Goal: Navigation & Orientation: Find specific page/section

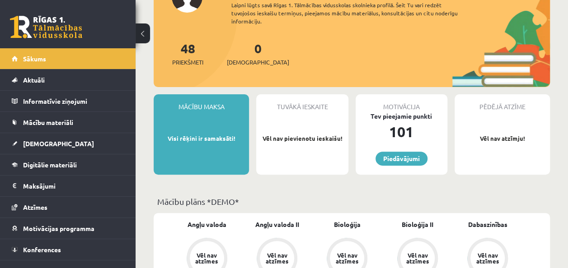
scroll to position [90, 0]
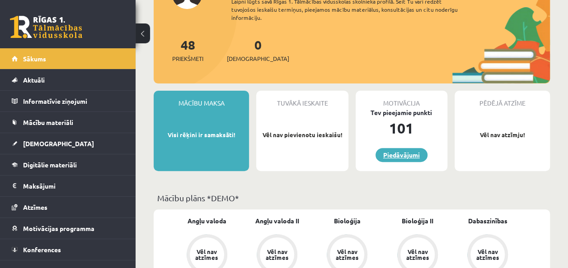
click at [405, 156] on link "Piedāvājumi" at bounding box center [401, 155] width 52 height 14
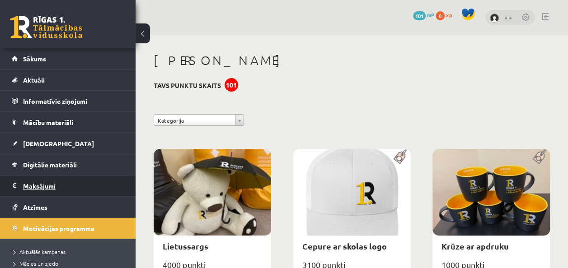
click at [38, 184] on legend "Maksājumi 0" at bounding box center [73, 186] width 101 height 21
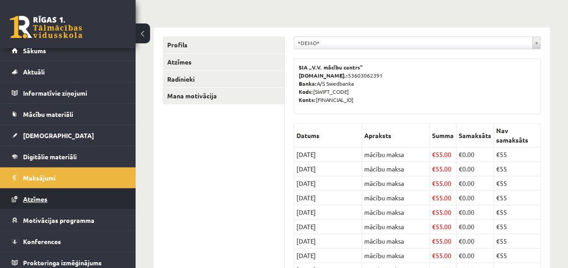
scroll to position [11, 0]
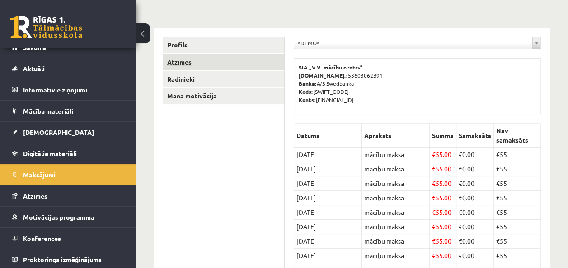
click at [185, 59] on link "Atzīmes" at bounding box center [223, 62] width 121 height 17
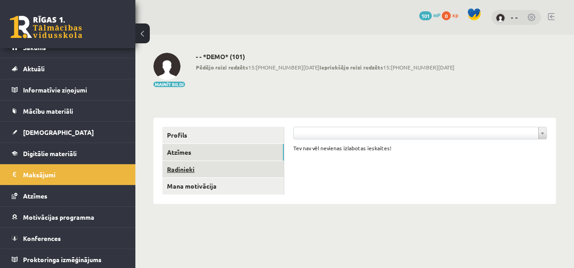
click at [184, 171] on link "Radinieki" at bounding box center [223, 169] width 121 height 17
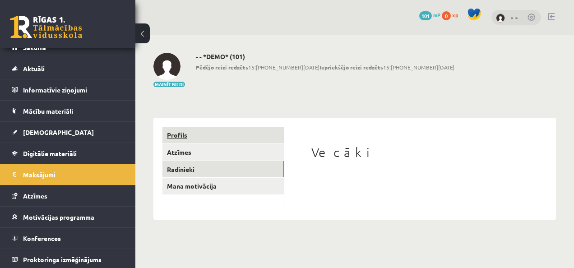
click at [183, 136] on link "Profils" at bounding box center [223, 135] width 121 height 17
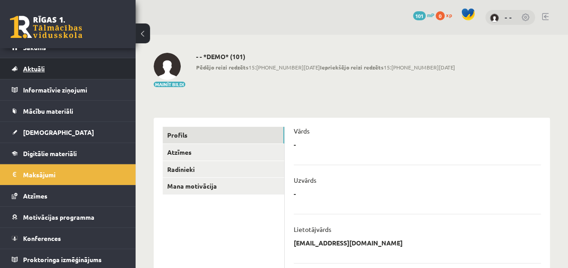
click at [42, 69] on span "Aktuāli" at bounding box center [34, 69] width 22 height 8
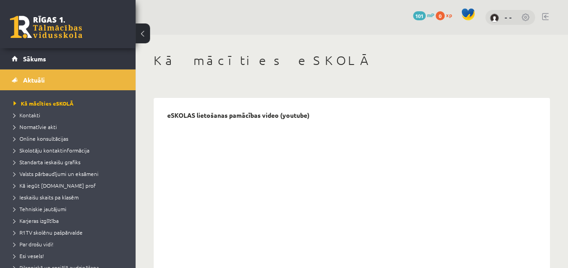
click at [526, 17] on link at bounding box center [525, 18] width 9 height 9
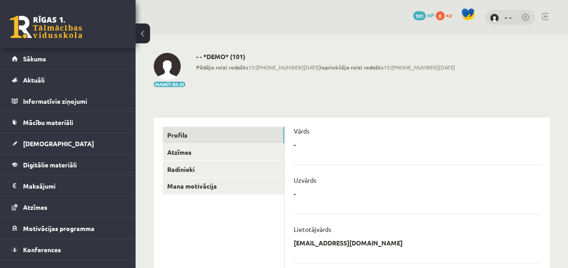
click at [526, 17] on link at bounding box center [525, 18] width 9 height 9
click at [300, 149] on div "- * ******** Atcelt" at bounding box center [416, 147] width 247 height 14
click at [180, 133] on link "Profils" at bounding box center [223, 135] width 121 height 17
click at [39, 79] on span "Aktuāli" at bounding box center [34, 80] width 22 height 8
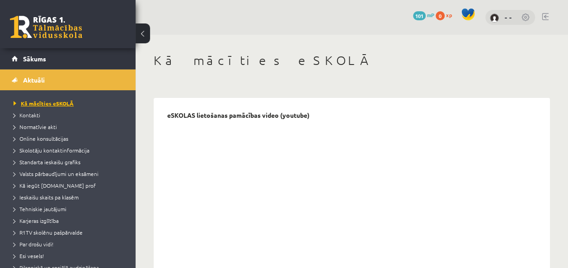
click at [34, 103] on span "Kā mācīties eSKOLĀ" at bounding box center [44, 103] width 60 height 7
click at [509, 18] on link "- -" at bounding box center [507, 17] width 7 height 9
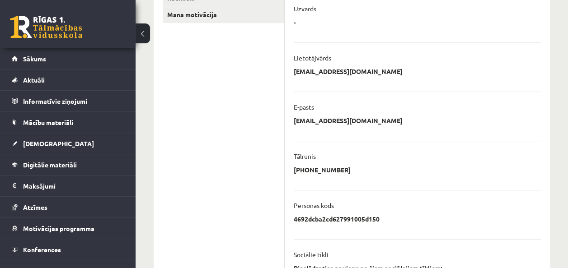
scroll to position [185, 0]
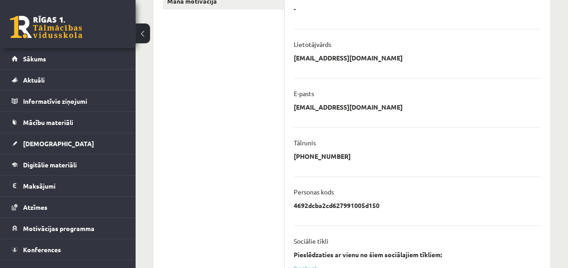
click at [327, 206] on p "4692dcba2cd627991005d150" at bounding box center [336, 205] width 86 height 8
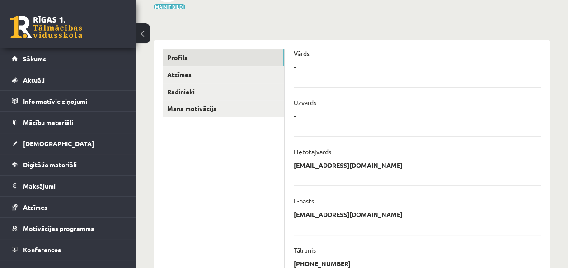
scroll to position [0, 0]
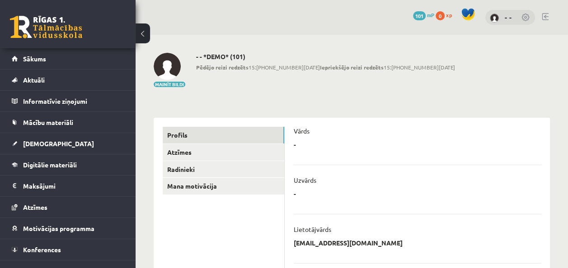
click at [496, 18] on img at bounding box center [493, 18] width 9 height 9
click at [509, 18] on link "- -" at bounding box center [507, 17] width 7 height 9
click at [421, 15] on span "101" at bounding box center [419, 15] width 13 height 9
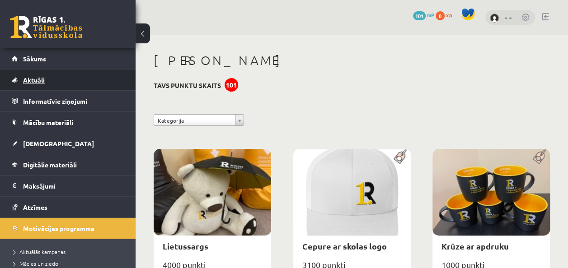
click at [33, 81] on span "Aktuāli" at bounding box center [34, 80] width 22 height 8
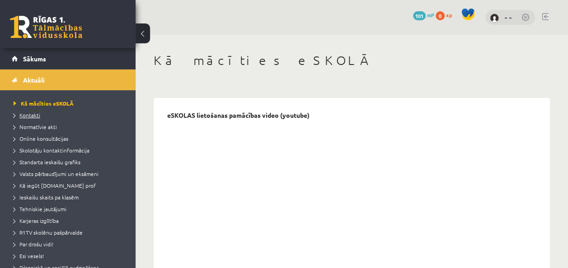
click at [34, 116] on span "Kontakti" at bounding box center [27, 115] width 27 height 7
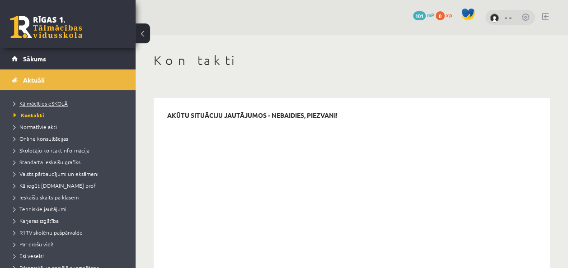
click at [37, 102] on span "Kā mācīties eSKOLĀ" at bounding box center [41, 103] width 54 height 7
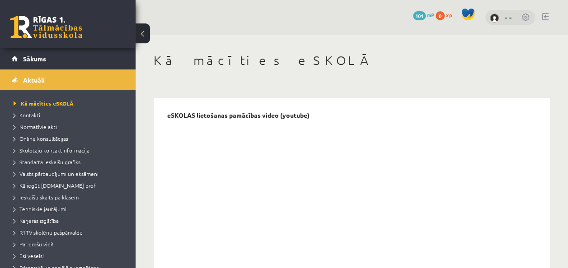
click at [28, 116] on span "Kontakti" at bounding box center [27, 115] width 27 height 7
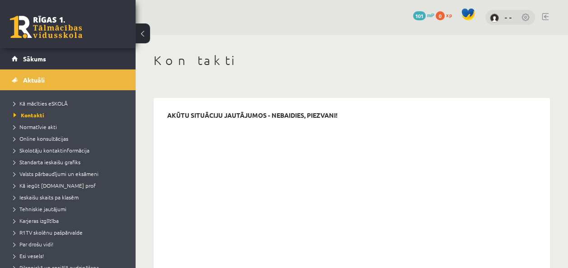
click at [423, 14] on span "101" at bounding box center [419, 15] width 13 height 9
